Goal: Information Seeking & Learning: Learn about a topic

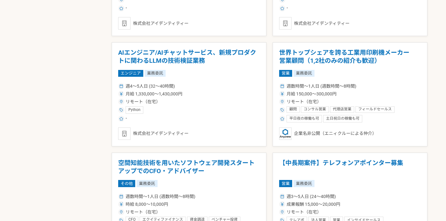
scroll to position [634, 0]
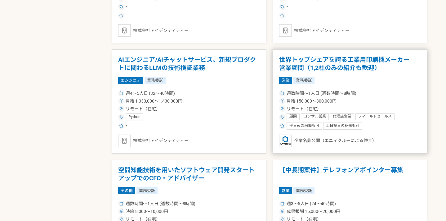
click at [347, 60] on h1 "世界トップシェアを誇る工業用印刷機メーカー　営業顧問（1,2社のみの紹介も歓迎）" at bounding box center [350, 64] width 142 height 16
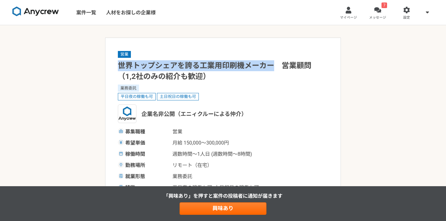
drag, startPoint x: 120, startPoint y: 65, endPoint x: 271, endPoint y: 65, distance: 151.8
click at [271, 65] on h1 "世界トップシェアを誇る工業用印刷機メーカー　営業顧問（1,2社のみの紹介も歓迎）" at bounding box center [223, 71] width 210 height 22
copy h1 "世界トップシェアを誇る工業用印刷機メーカー"
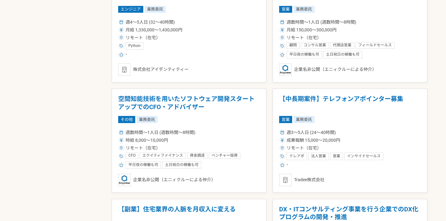
scroll to position [726, 0]
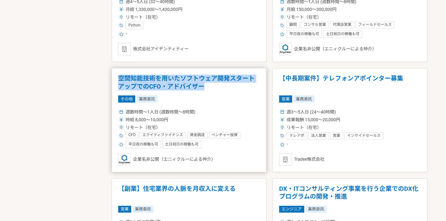
drag, startPoint x: 111, startPoint y: 78, endPoint x: 215, endPoint y: 88, distance: 104.5
copy h1 "空間知能技術を用いたソフトウェア開発スタートアップでのCFO・アドバイザー"
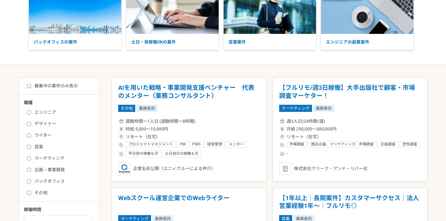
scroll to position [0, 0]
